Goal: Transaction & Acquisition: Download file/media

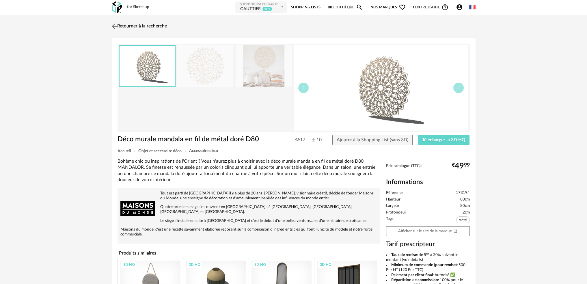
click at [113, 26] on img at bounding box center [114, 26] width 8 height 8
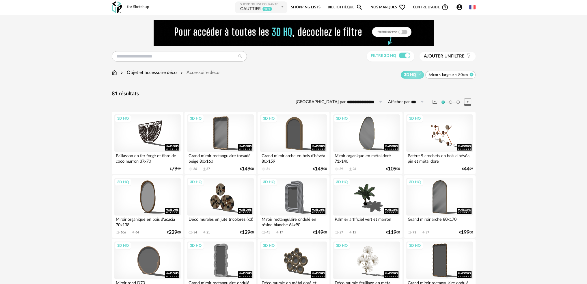
click at [471, 74] on icon at bounding box center [471, 74] width 4 height 4
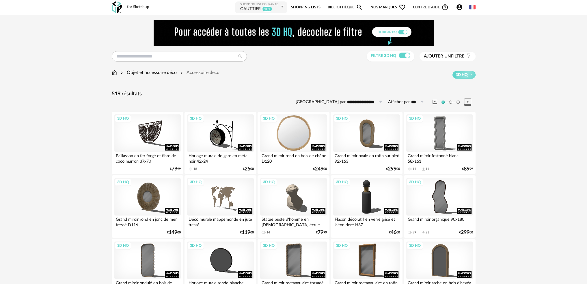
click at [285, 134] on div "3D HQ" at bounding box center [293, 133] width 66 height 38
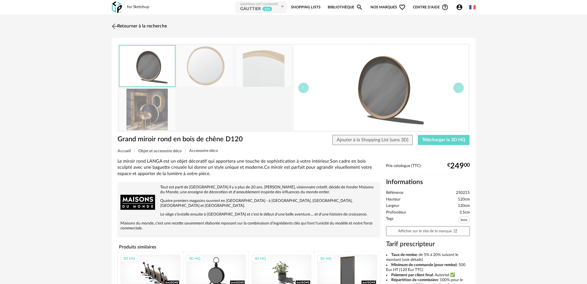
click at [115, 25] on img at bounding box center [114, 26] width 8 height 8
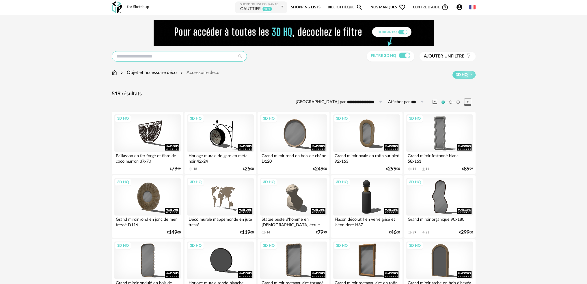
click at [145, 58] on input "text" at bounding box center [179, 56] width 135 height 10
type input "******"
type input "**********"
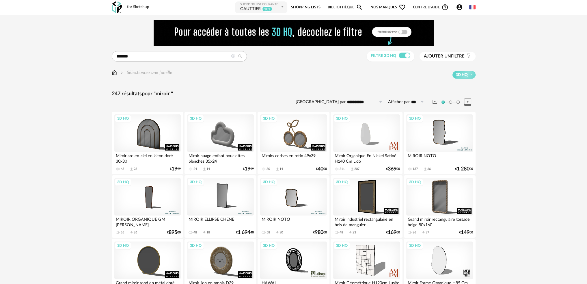
click at [435, 57] on span "Ajouter un" at bounding box center [437, 56] width 27 height 4
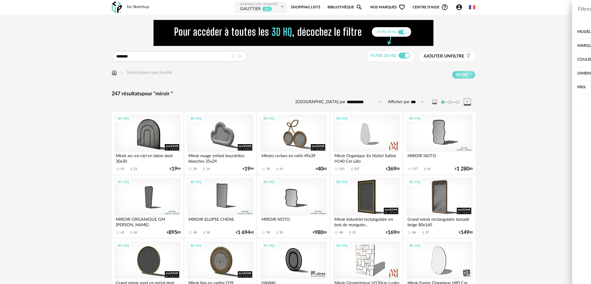
click at [443, 75] on div "Dimension" at bounding box center [499, 74] width 161 height 14
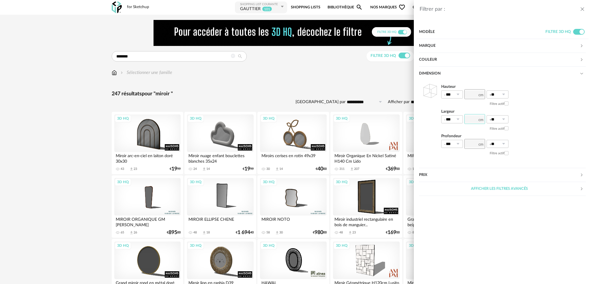
click at [471, 120] on input "number" at bounding box center [475, 119] width 21 height 10
type input "***"
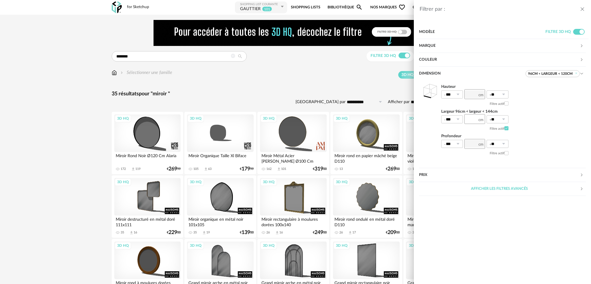
click at [301, 90] on div "Filtrer par : Modèle Filtre 3D HQ Marque &tradition 0 101 Copenhagen 0 366 Conc…" at bounding box center [295, 142] width 591 height 284
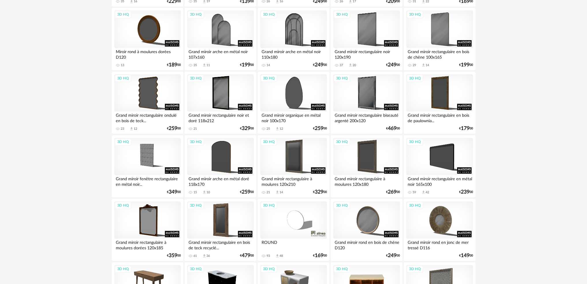
scroll to position [289, 0]
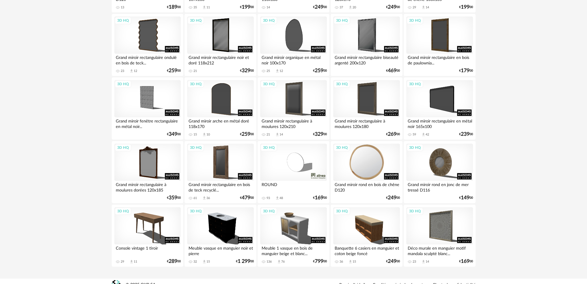
click at [370, 166] on div "3D HQ" at bounding box center [366, 162] width 66 height 38
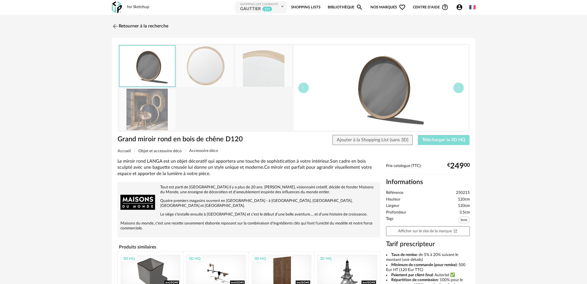
click at [433, 140] on span "Télécharger la 3D HQ" at bounding box center [443, 139] width 43 height 5
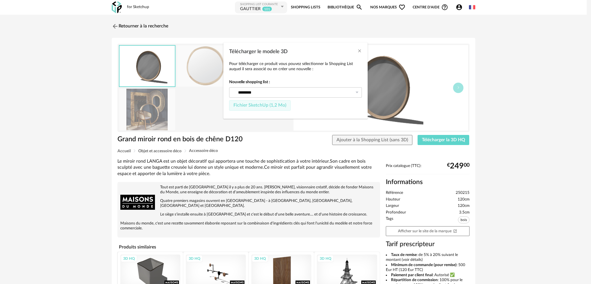
click at [260, 105] on span "Fichier SketchUp (1,2 Mo)" at bounding box center [260, 105] width 53 height 5
